Goal: Check status: Check status

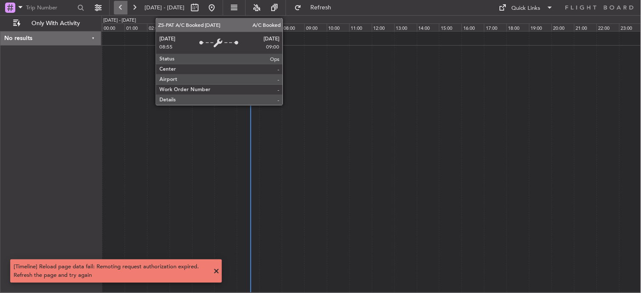
click at [124, 3] on button at bounding box center [121, 8] width 14 height 14
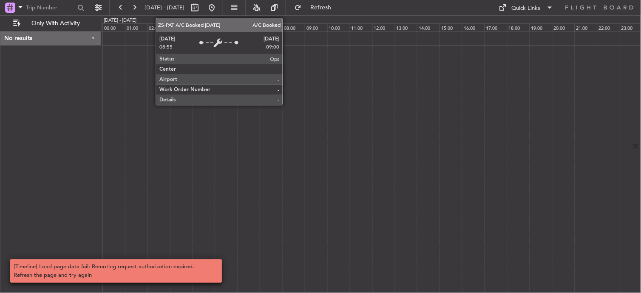
click at [384, 126] on div at bounding box center [372, 162] width 540 height 262
